Goal: Task Accomplishment & Management: Use online tool/utility

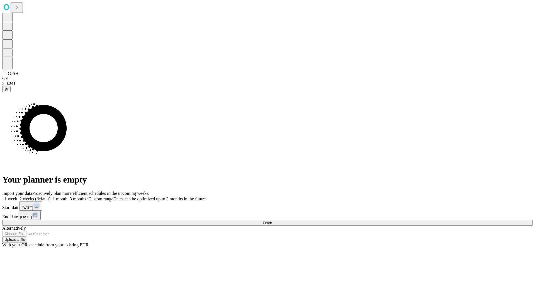
click at [272, 221] on span "Fetch" at bounding box center [267, 223] width 9 height 4
